Goal: Information Seeking & Learning: Learn about a topic

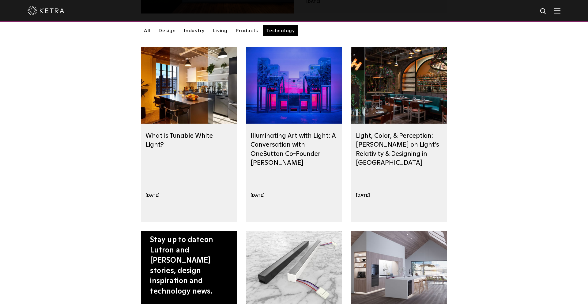
scroll to position [177, 0]
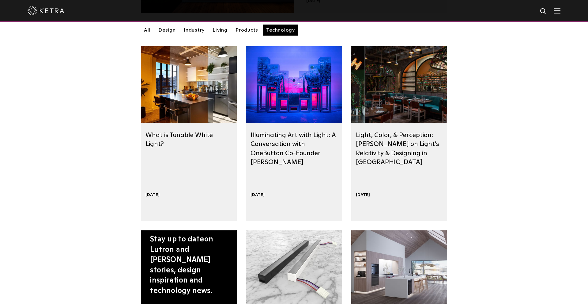
click at [421, 119] on div at bounding box center [400, 84] width 96 height 77
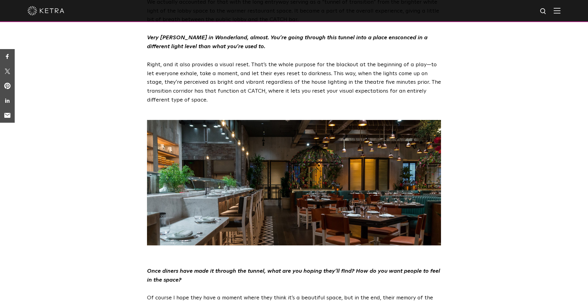
scroll to position [1502, 0]
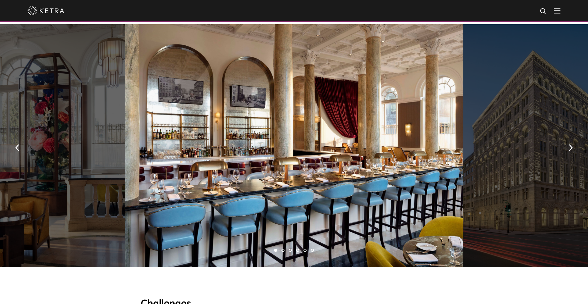
scroll to position [466, 0]
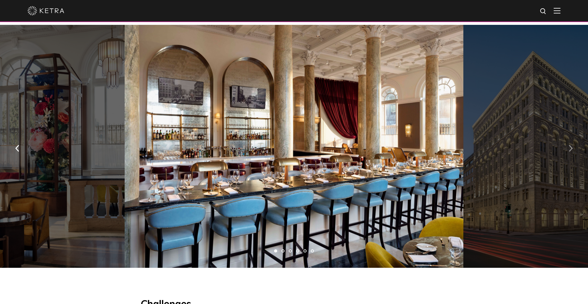
click at [573, 137] on button "button" at bounding box center [570, 147] width 13 height 21
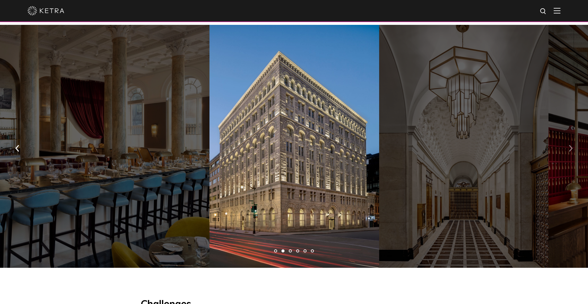
click at [573, 137] on button "button" at bounding box center [570, 147] width 13 height 21
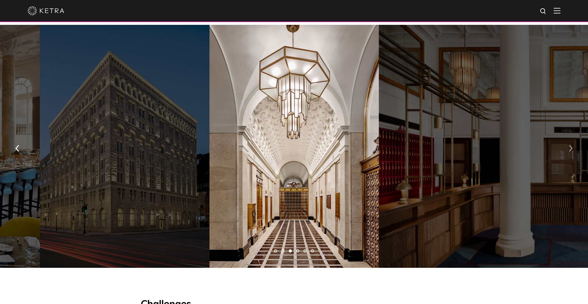
click at [573, 145] on img "button" at bounding box center [571, 148] width 4 height 7
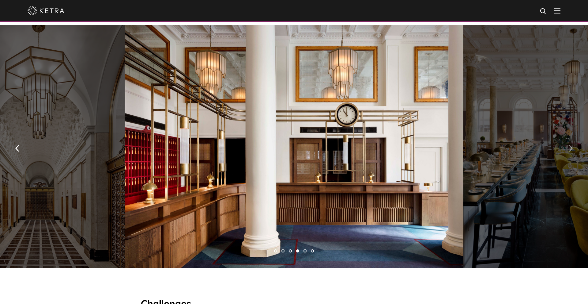
click at [572, 145] on img "button" at bounding box center [571, 148] width 4 height 7
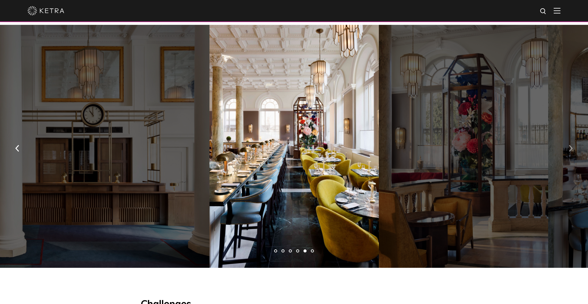
click at [572, 145] on img "button" at bounding box center [571, 148] width 4 height 7
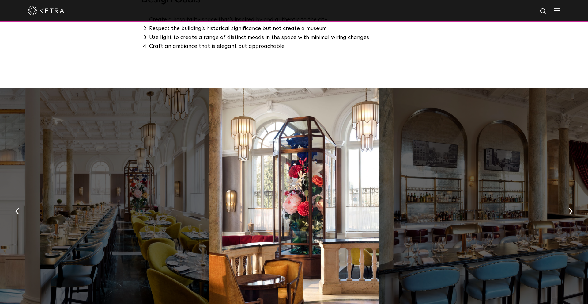
scroll to position [399, 0]
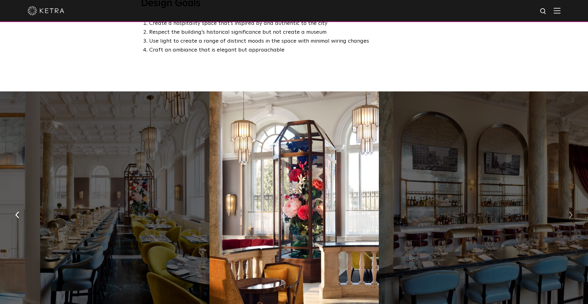
click at [570, 211] on img "button" at bounding box center [571, 214] width 4 height 7
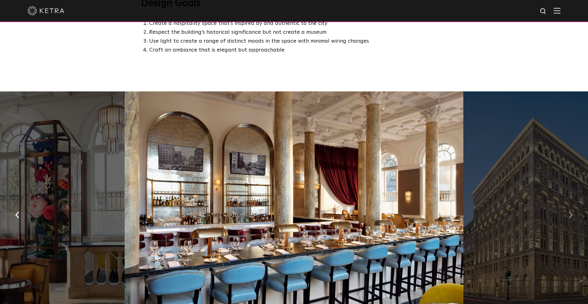
click at [569, 211] on img "button" at bounding box center [571, 214] width 4 height 7
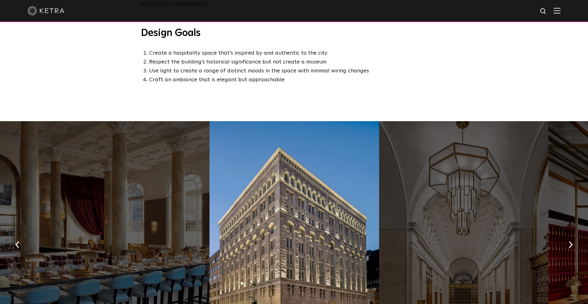
scroll to position [365, 0]
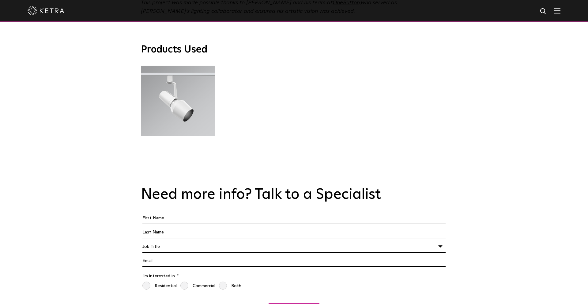
scroll to position [1550, 0]
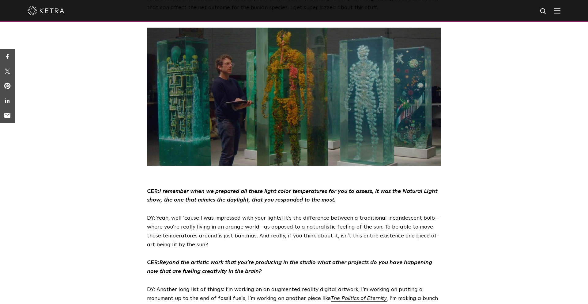
scroll to position [1522, 0]
